Goal: Information Seeking & Learning: Learn about a topic

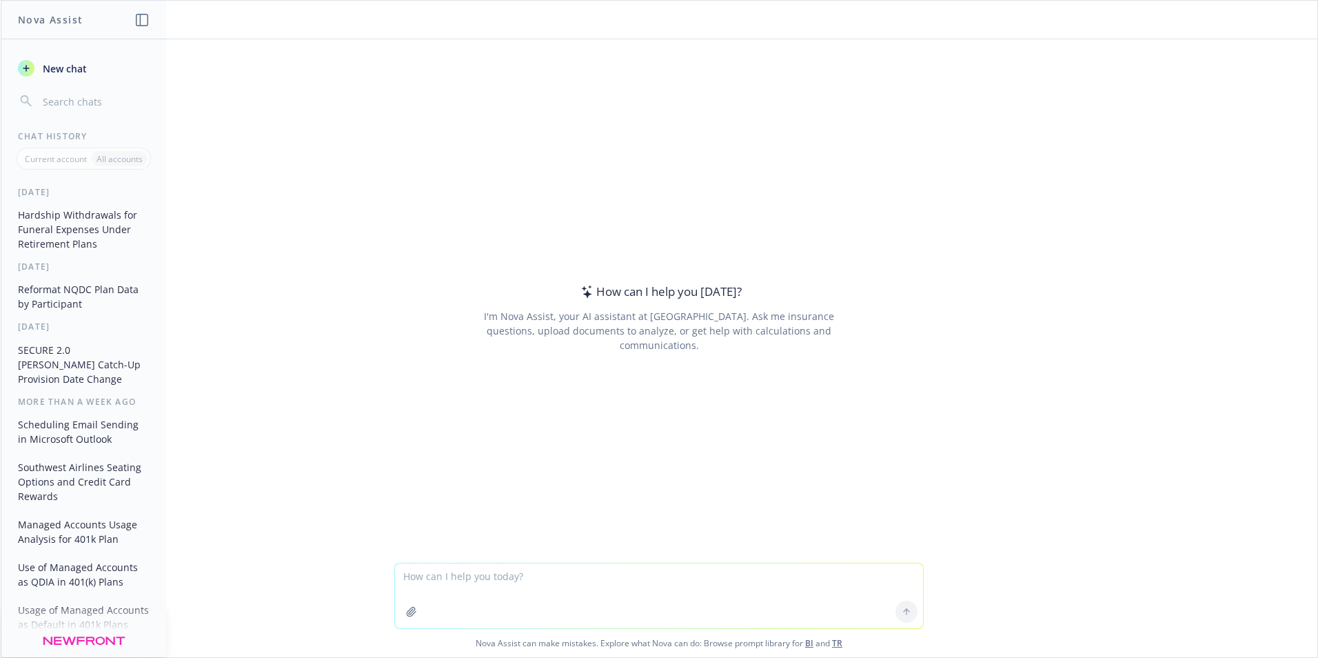
click at [124, 519] on button "Managed Accounts Usage Analysis for 401k Plan" at bounding box center [83, 531] width 143 height 37
click at [132, 562] on button "Use of Managed Accounts as QDIA in 401(k) Plans" at bounding box center [83, 574] width 143 height 37
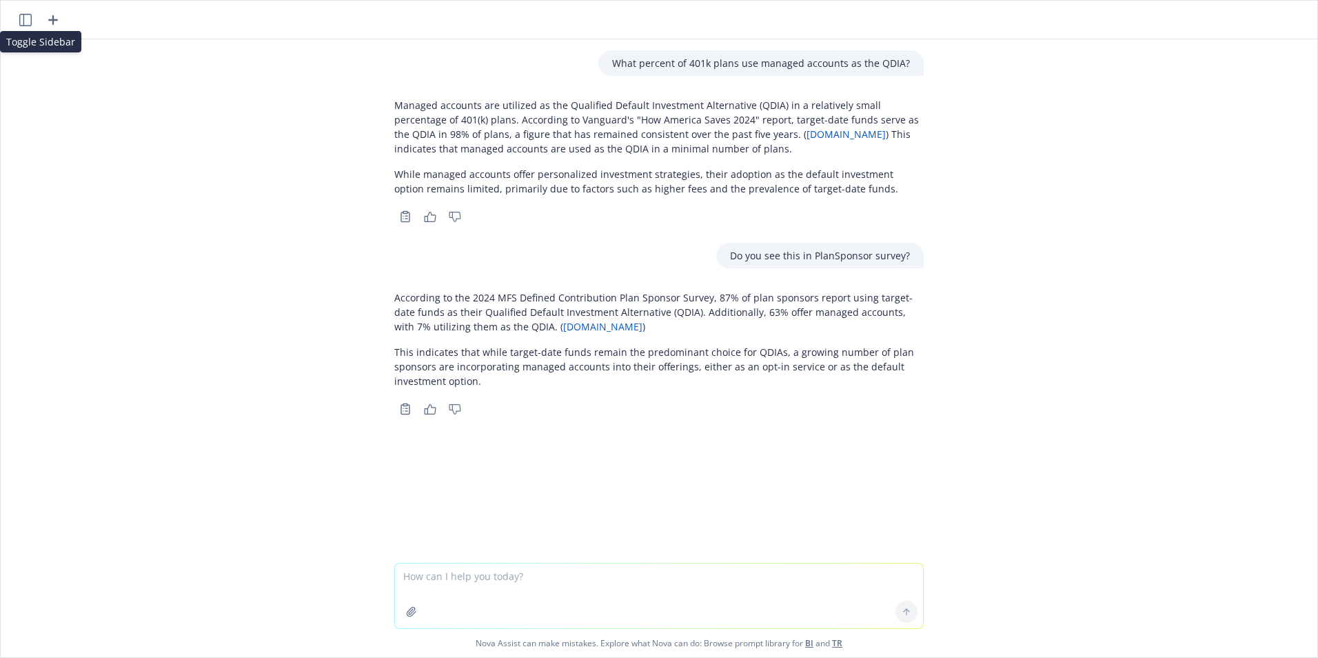
click at [23, 19] on icon "button" at bounding box center [25, 20] width 12 height 12
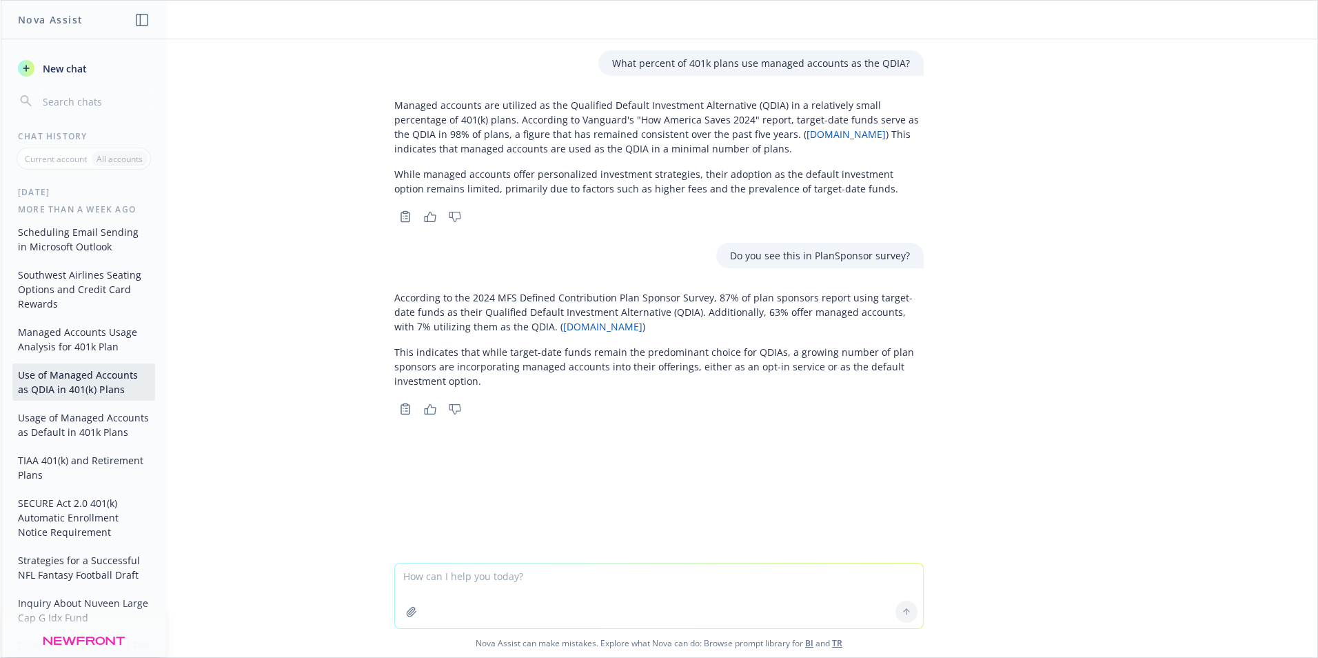
scroll to position [69, 0]
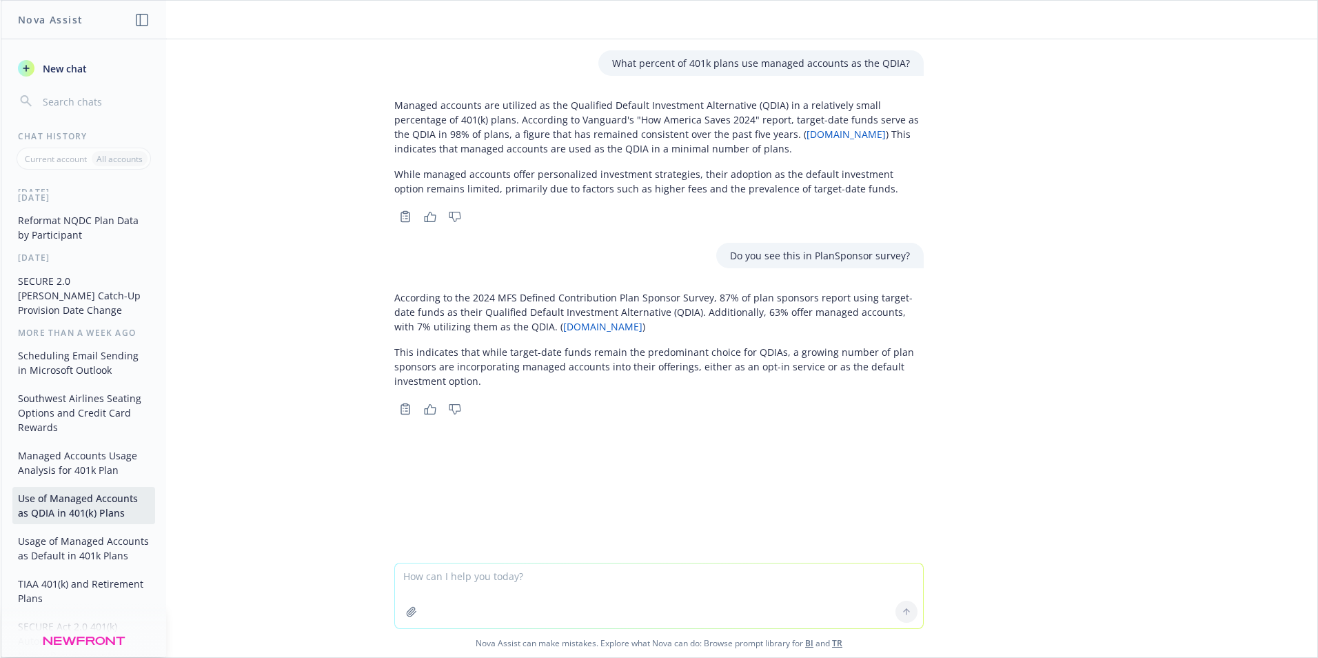
click at [124, 450] on button "Managed Accounts Usage Analysis for 401k Plan" at bounding box center [83, 462] width 143 height 37
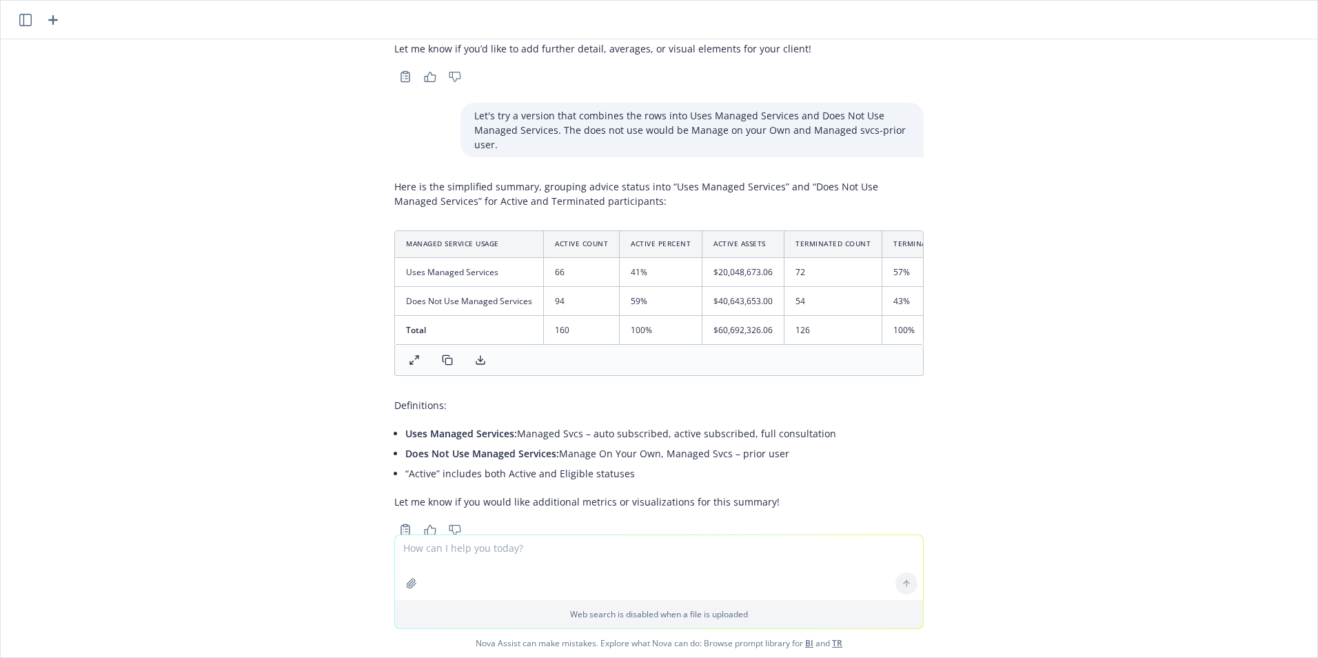
scroll to position [5174, 0]
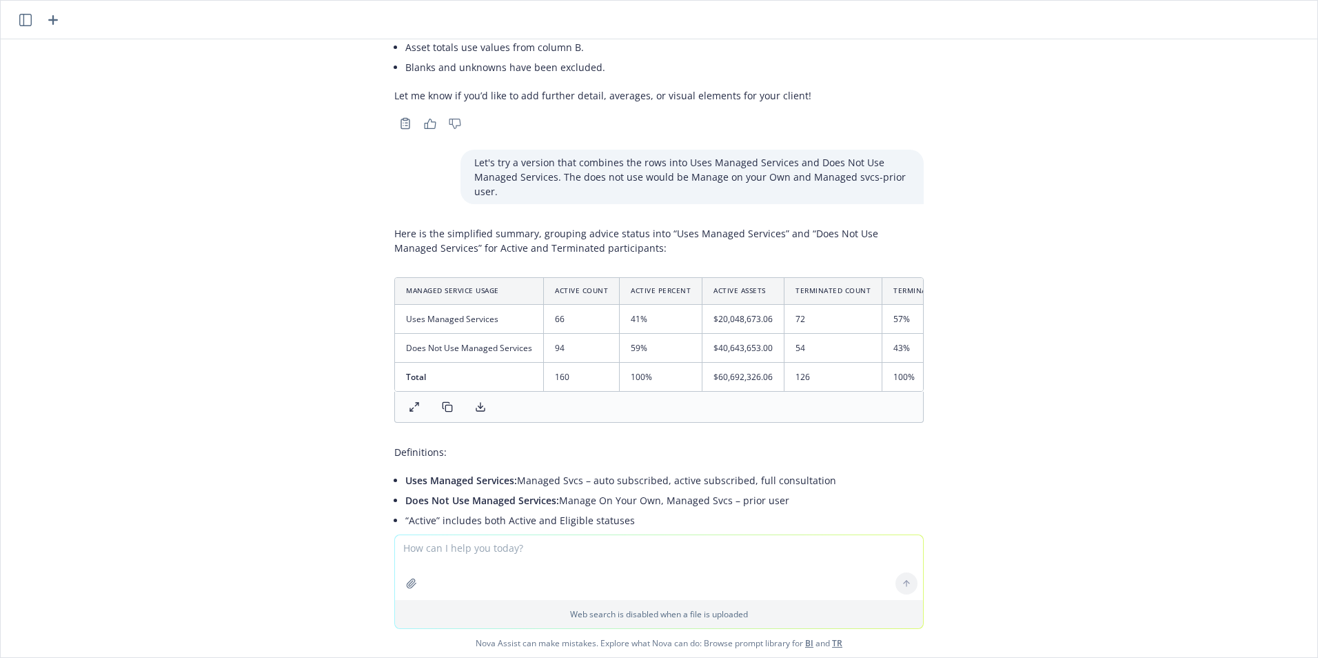
click at [32, 19] on button "button" at bounding box center [25, 20] width 17 height 17
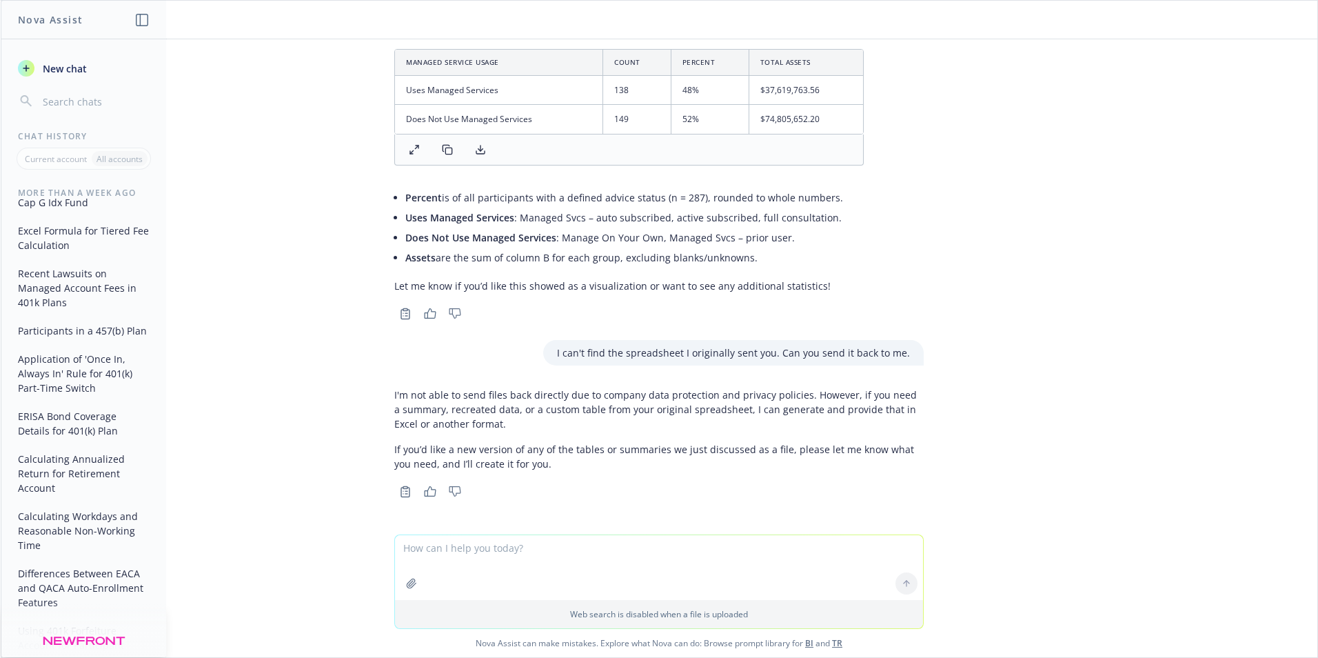
scroll to position [583, 0]
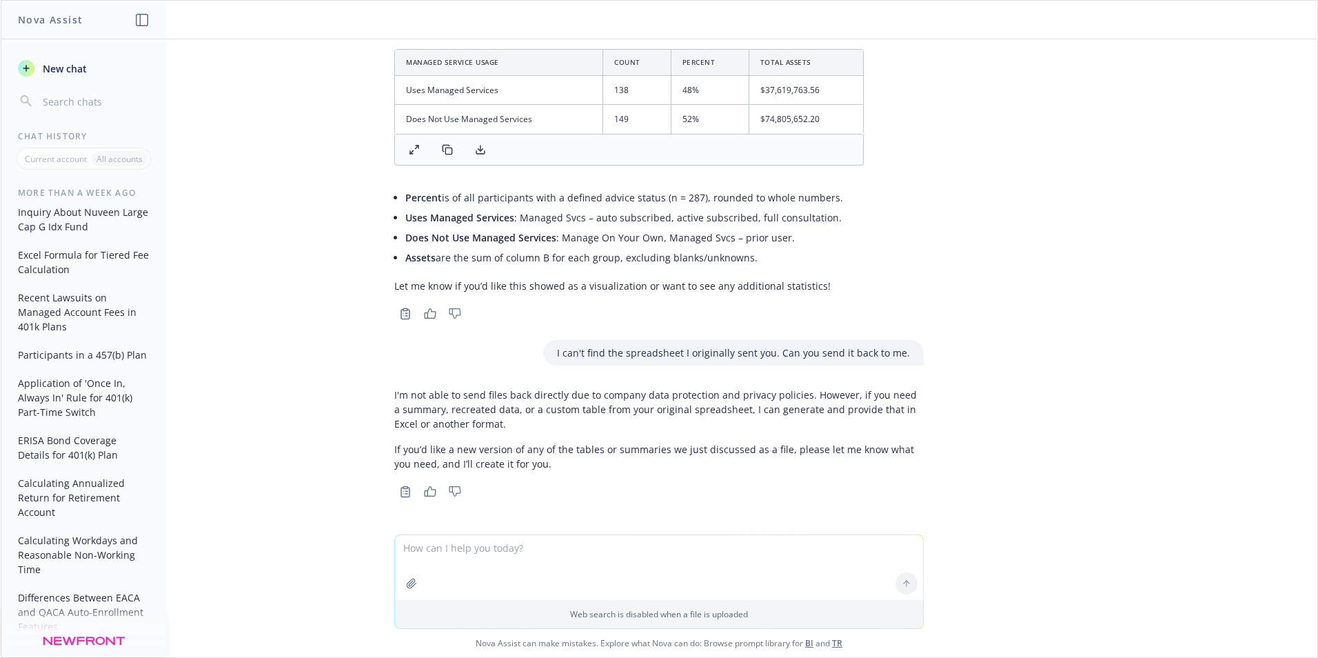
click at [90, 310] on button "Recent Lawsuits on Managed Account Fees in 401k Plans" at bounding box center [83, 312] width 143 height 52
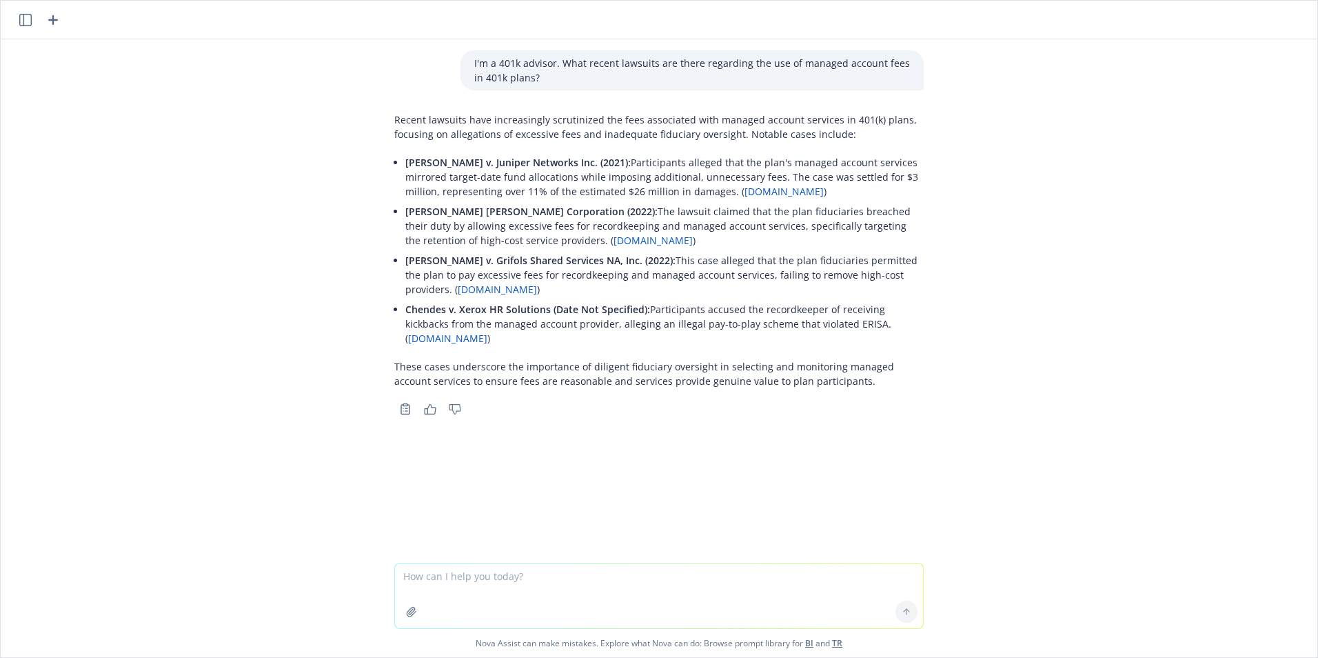
click at [21, 17] on icon "button" at bounding box center [25, 20] width 12 height 12
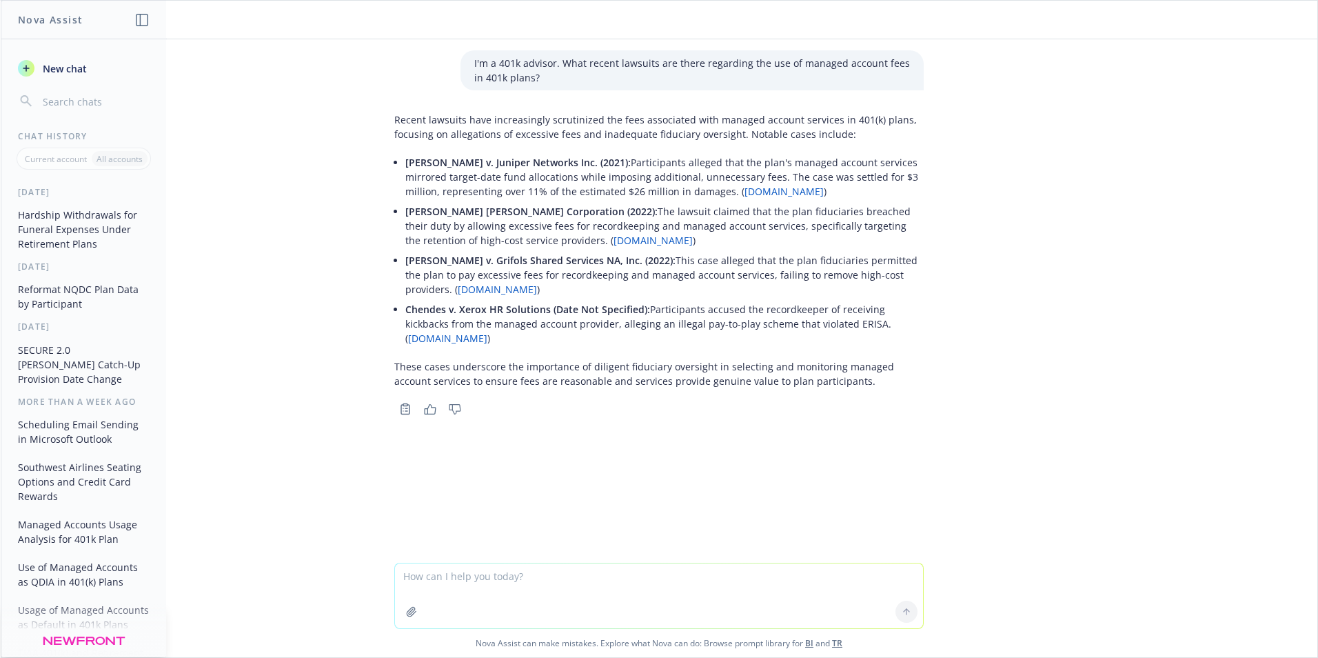
click at [124, 300] on button "Reformat NQDC Plan Data by Participant" at bounding box center [83, 296] width 143 height 37
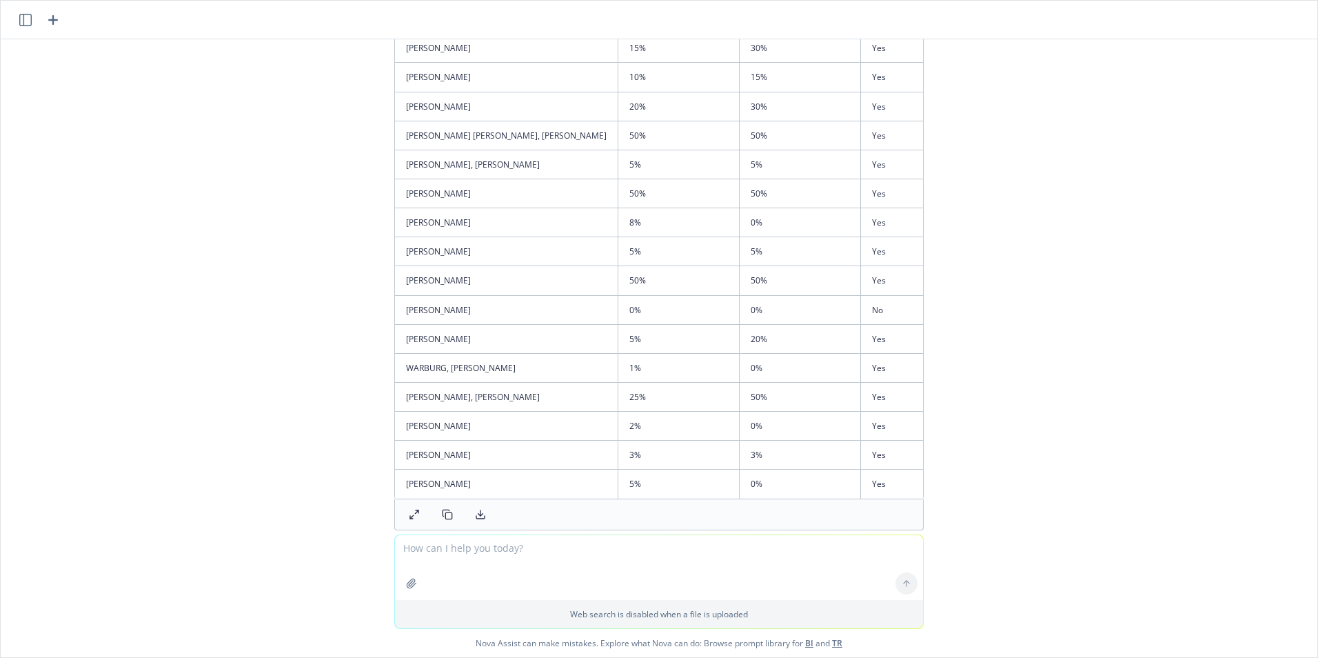
scroll to position [3034, 0]
